Goal: Transaction & Acquisition: Purchase product/service

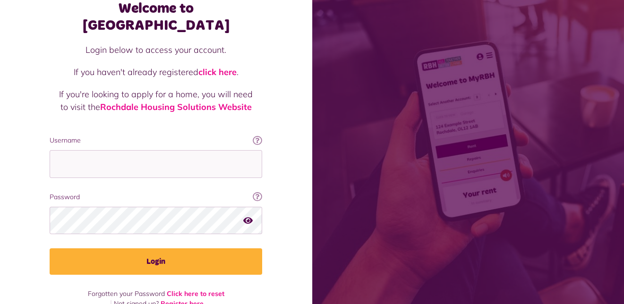
scroll to position [58, 0]
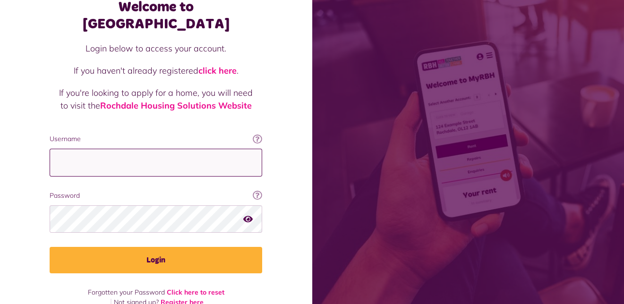
click at [63, 149] on input "Username" at bounding box center [156, 163] width 212 height 28
type input "**********"
click at [273, 289] on div "Welcome to MyRBH Login below to access your account. If you haven't already reg…" at bounding box center [156, 132] width 312 height 380
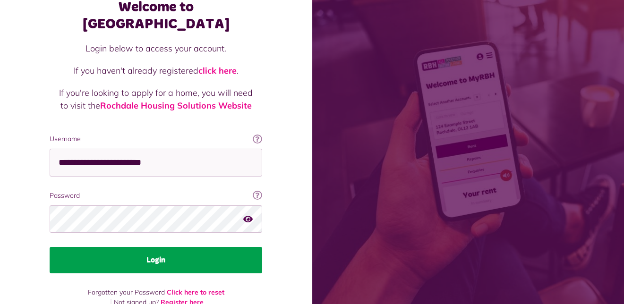
click at [188, 247] on button "Login" at bounding box center [156, 260] width 212 height 26
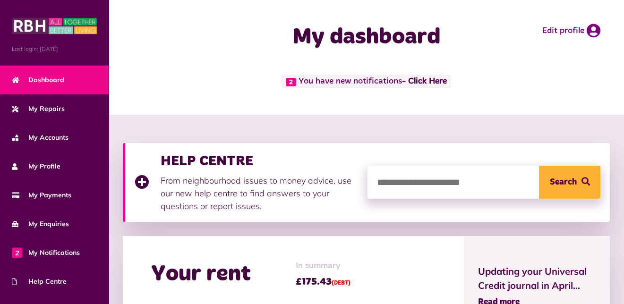
scroll to position [142, 0]
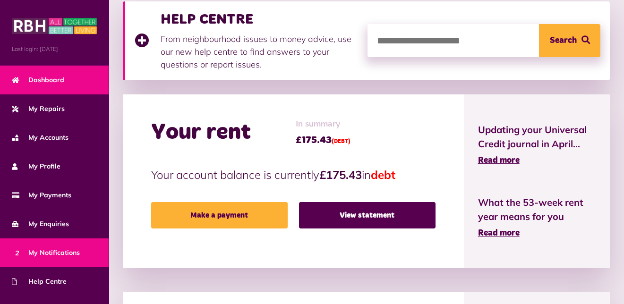
click at [51, 249] on span "2 My Notifications" at bounding box center [46, 253] width 68 height 10
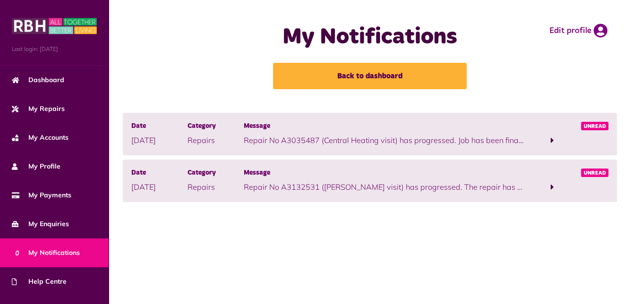
click at [552, 185] on span at bounding box center [552, 187] width 3 height 8
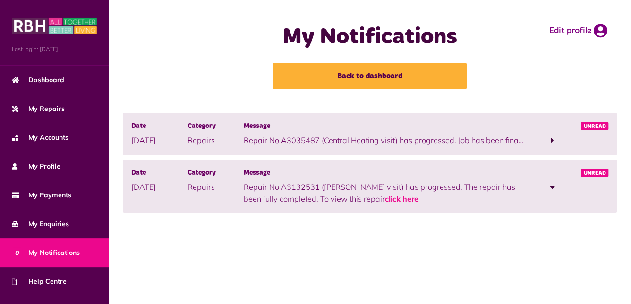
click at [551, 138] on span at bounding box center [552, 140] width 3 height 8
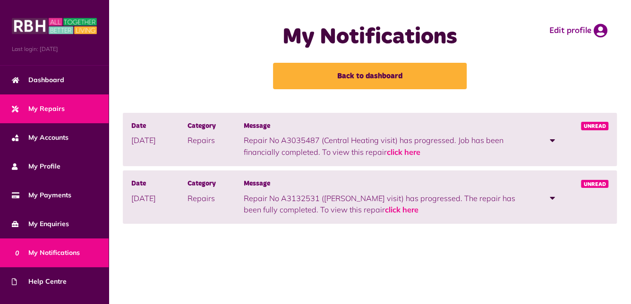
click at [54, 108] on span "My Repairs" at bounding box center [38, 109] width 53 height 10
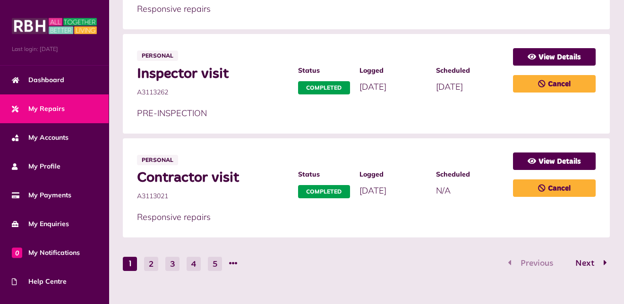
scroll to position [604, 0]
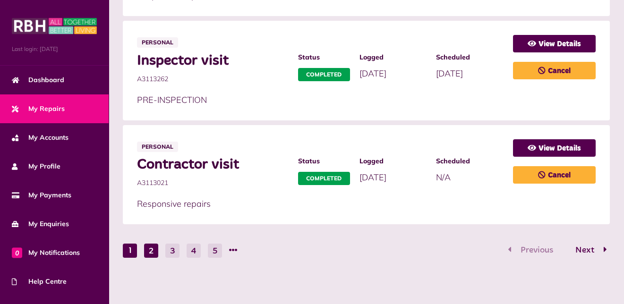
click at [153, 250] on button "2" at bounding box center [151, 251] width 14 height 14
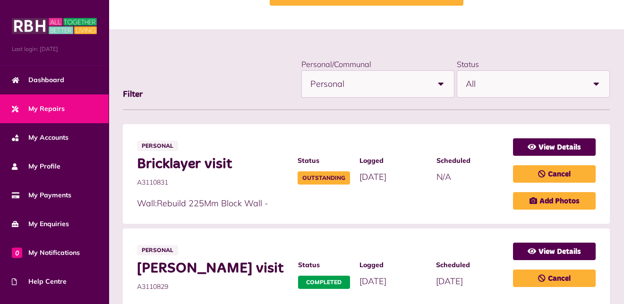
scroll to position [0, 0]
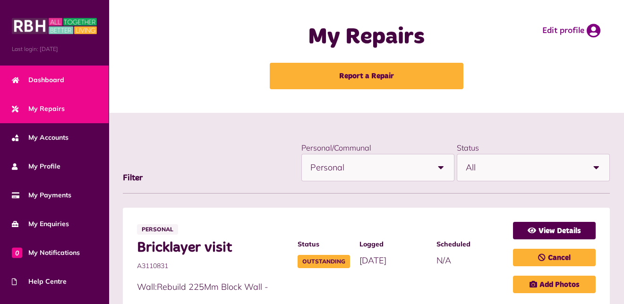
click at [51, 78] on span "Dashboard" at bounding box center [38, 80] width 52 height 10
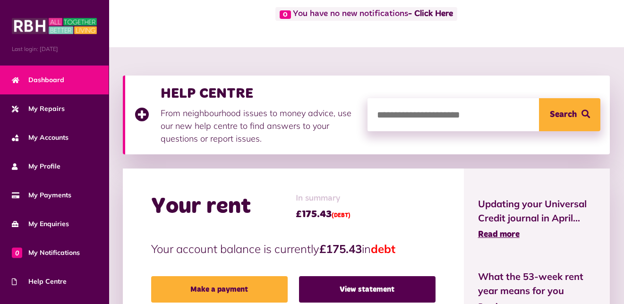
scroll to position [142, 0]
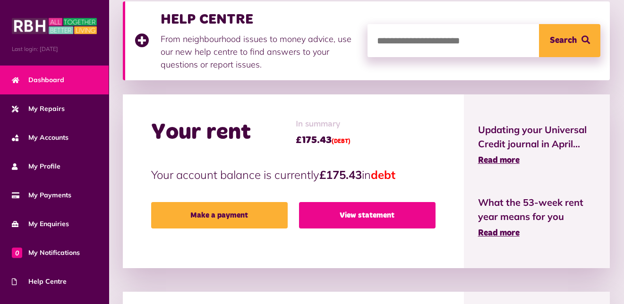
click at [371, 212] on link "View statement" at bounding box center [367, 215] width 136 height 26
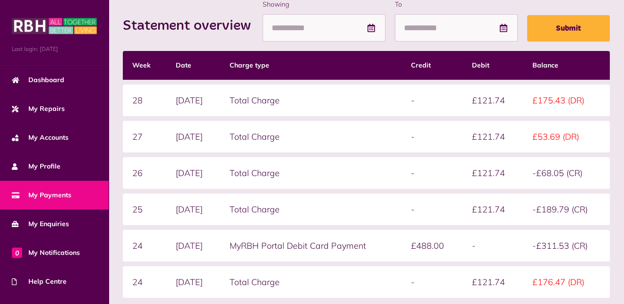
scroll to position [246, 0]
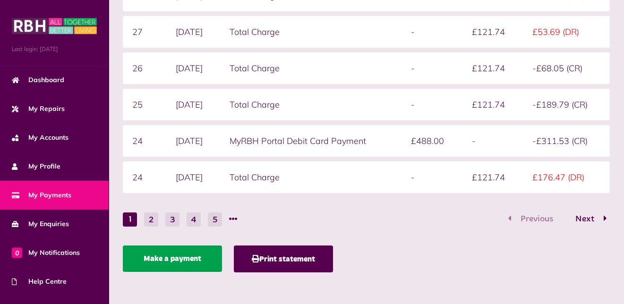
click at [172, 257] on link "Make a payment" at bounding box center [172, 259] width 99 height 26
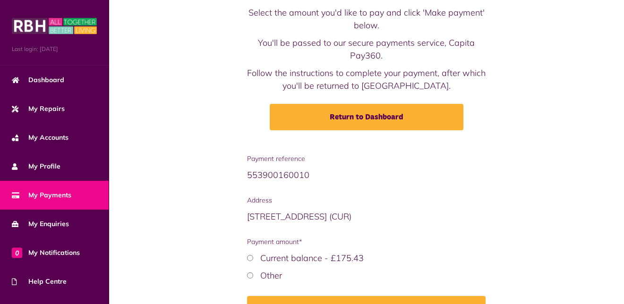
scroll to position [112, 0]
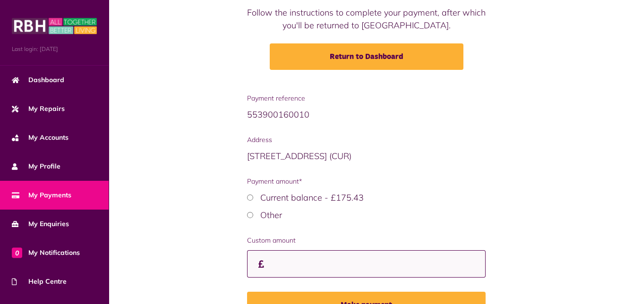
click at [270, 261] on input "Custom amount" at bounding box center [366, 264] width 239 height 28
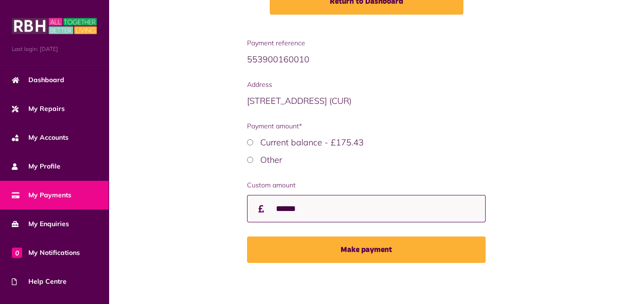
scroll to position [169, 0]
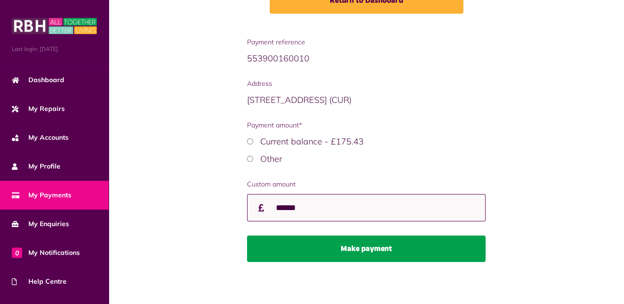
type input "******"
click at [379, 246] on button "Make payment" at bounding box center [366, 249] width 239 height 26
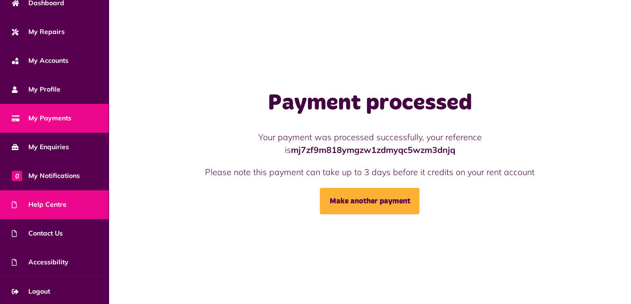
scroll to position [77, 0]
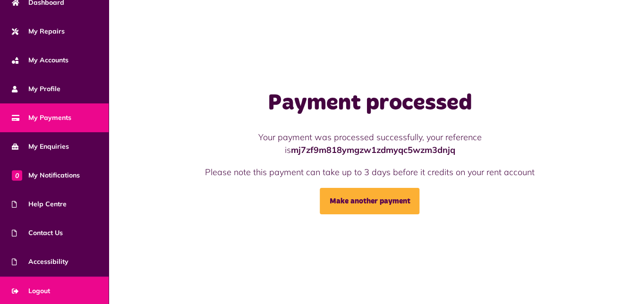
click at [50, 288] on span "Logout" at bounding box center [31, 291] width 38 height 10
